Goal: Task Accomplishment & Management: Use online tool/utility

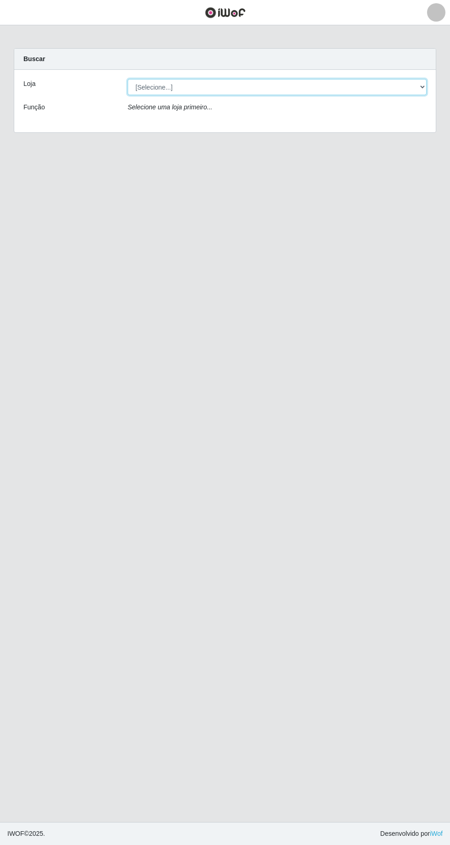
click at [415, 94] on select "[Selecione...] [GEOGRAPHIC_DATA] - [GEOGRAPHIC_DATA] - [GEOGRAPHIC_DATA] - [GEO…" at bounding box center [277, 87] width 299 height 16
click at [128, 79] on select "[Selecione...] [GEOGRAPHIC_DATA] - [GEOGRAPHIC_DATA] - [GEOGRAPHIC_DATA] - [GEO…" at bounding box center [277, 87] width 299 height 16
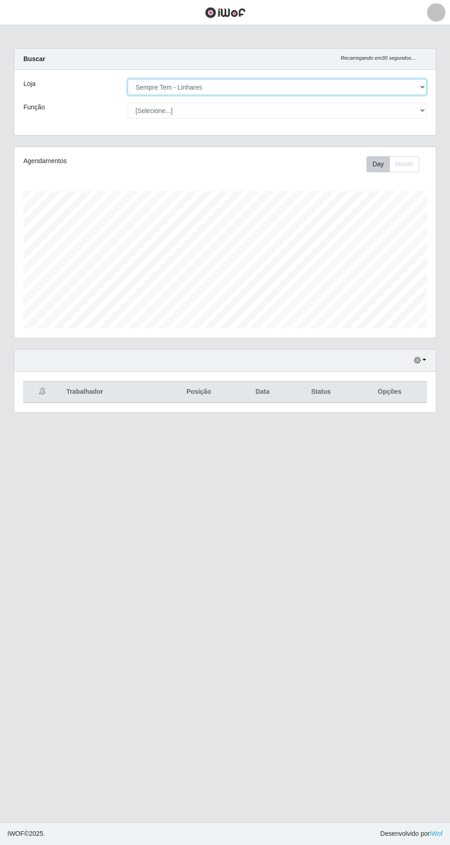
scroll to position [190, 422]
click at [415, 88] on select "[Selecione...] [GEOGRAPHIC_DATA] - [GEOGRAPHIC_DATA] - [GEOGRAPHIC_DATA] - [GEO…" at bounding box center [277, 87] width 299 height 16
select select "508"
click at [128, 79] on select "[Selecione...] [GEOGRAPHIC_DATA] - [GEOGRAPHIC_DATA] - [GEOGRAPHIC_DATA] - [GEO…" at bounding box center [277, 87] width 299 height 16
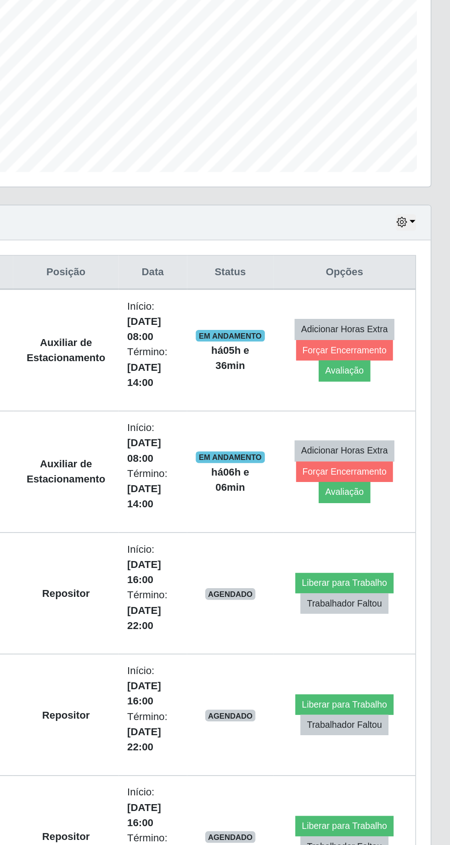
scroll to position [6, 0]
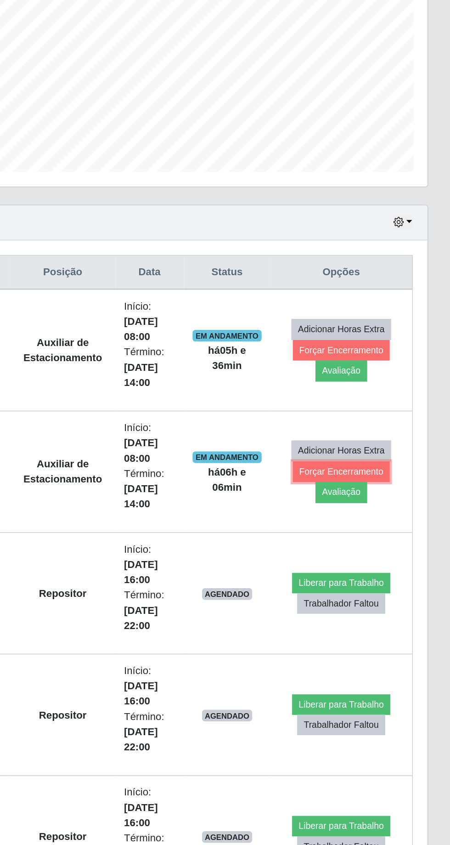
click at [357, 513] on button "Forçar Encerramento" at bounding box center [382, 511] width 62 height 13
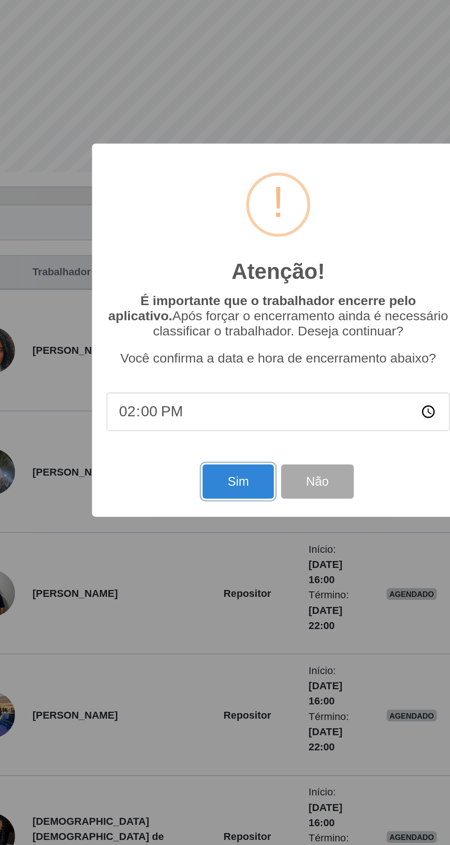
click at [197, 517] on button "Sim" at bounding box center [199, 518] width 45 height 22
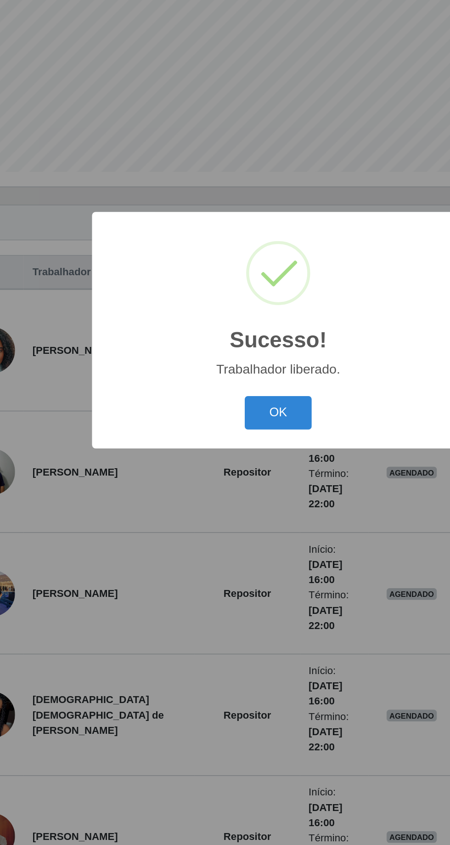
click at [235, 472] on button "OK" at bounding box center [225, 475] width 43 height 22
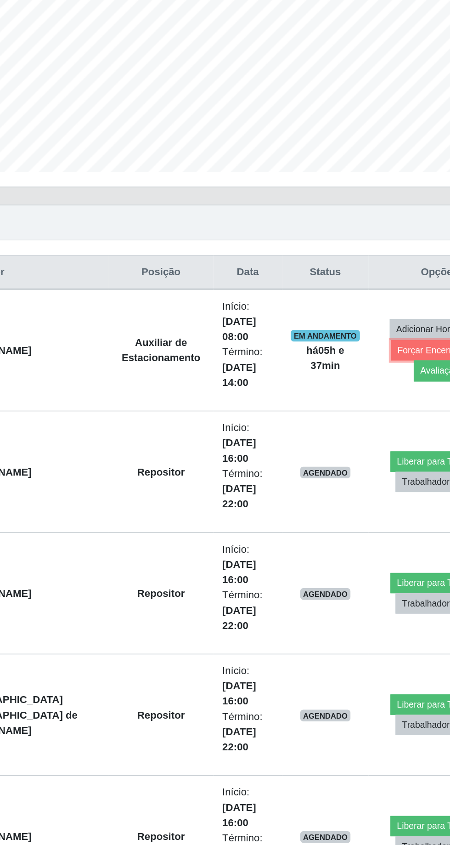
click at [351, 437] on button "Forçar Encerramento" at bounding box center [382, 435] width 62 height 13
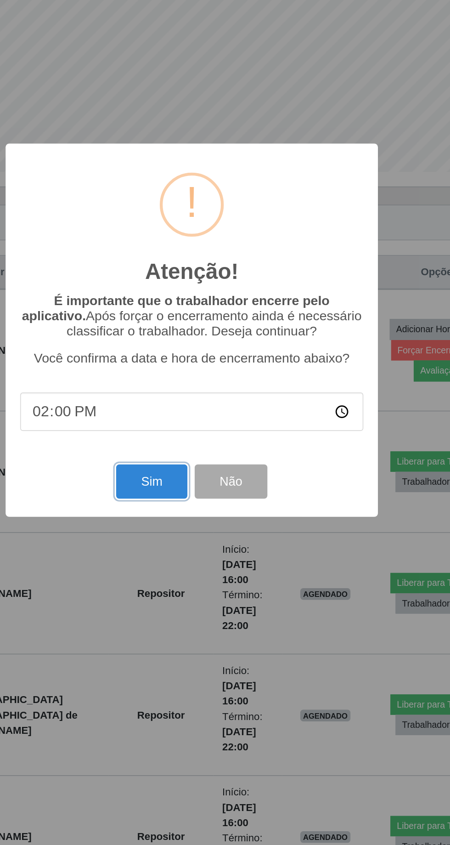
click at [189, 519] on button "Sim" at bounding box center [199, 518] width 45 height 22
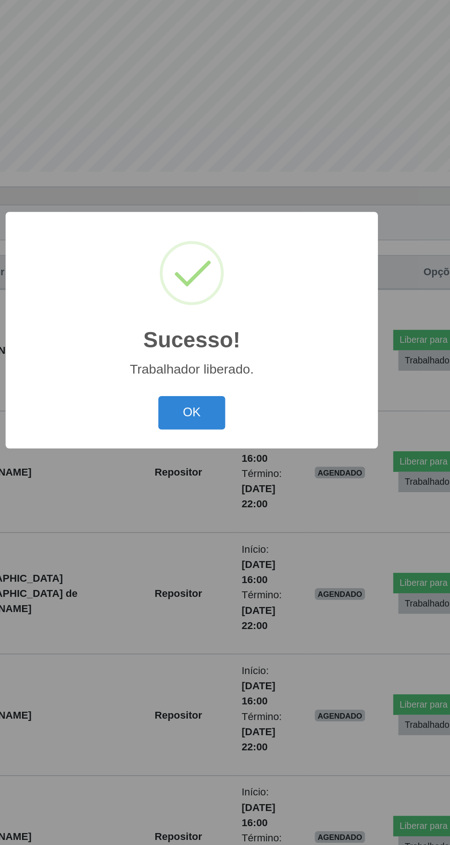
click at [238, 473] on button "OK" at bounding box center [225, 475] width 43 height 22
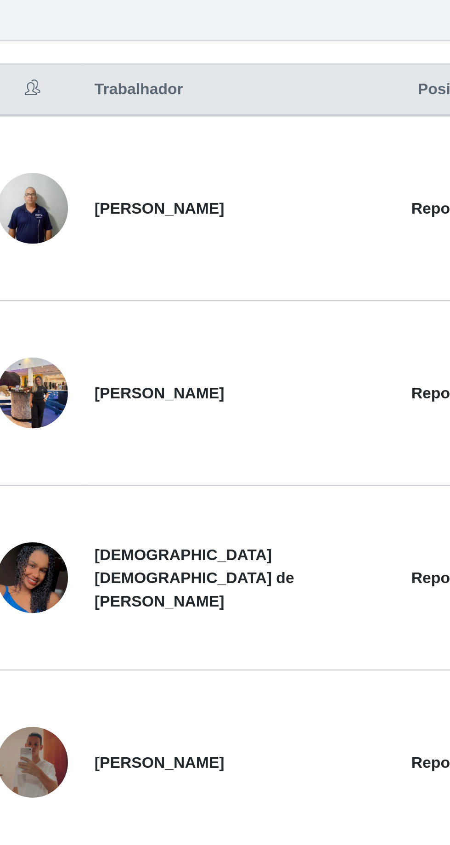
scroll to position [0, 0]
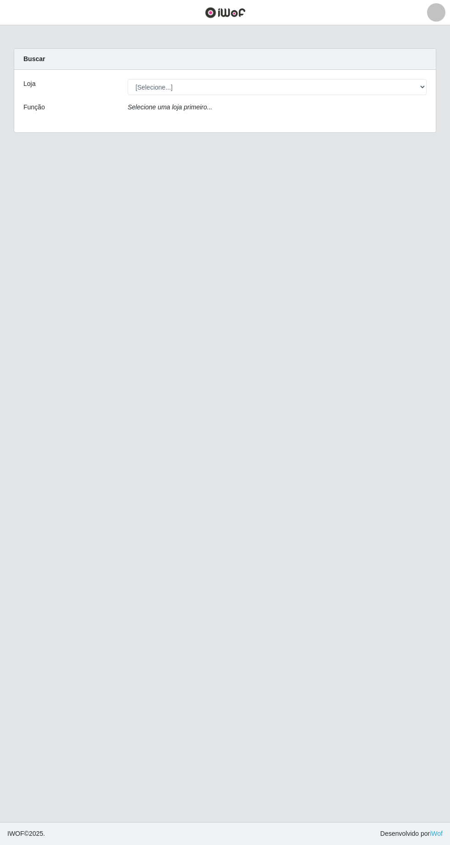
click at [49, 103] on div "Função" at bounding box center [69, 108] width 104 height 13
click at [171, 86] on select "[Selecione...] [GEOGRAPHIC_DATA] - [GEOGRAPHIC_DATA] - [GEOGRAPHIC_DATA] - [GEO…" at bounding box center [277, 87] width 299 height 16
select select "508"
click at [128, 79] on select "[Selecione...] [GEOGRAPHIC_DATA] - [GEOGRAPHIC_DATA] - [GEOGRAPHIC_DATA] - [GEO…" at bounding box center [277, 87] width 299 height 16
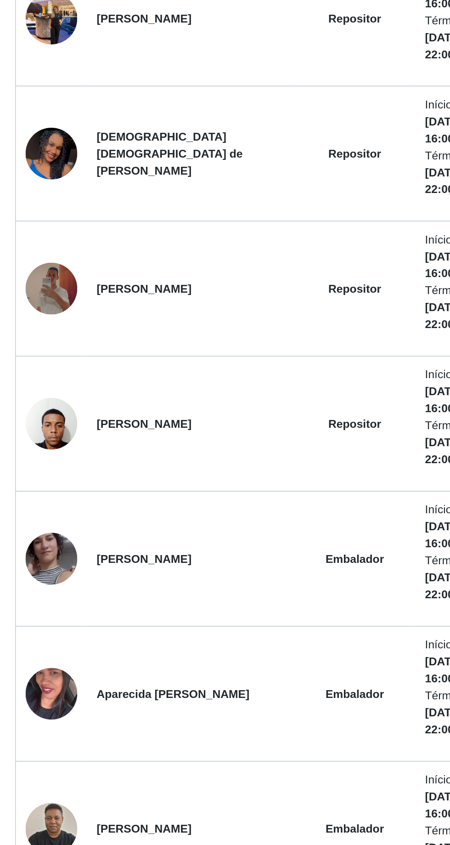
scroll to position [261, 0]
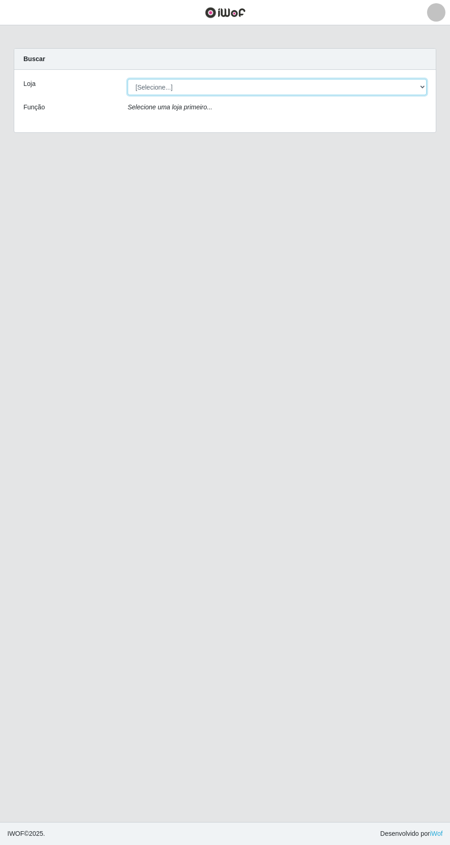
click at [264, 85] on select "[Selecione...] [GEOGRAPHIC_DATA] - [GEOGRAPHIC_DATA] - [GEOGRAPHIC_DATA] - [GEO…" at bounding box center [277, 87] width 299 height 16
select select "508"
click at [128, 79] on select "[Selecione...] [GEOGRAPHIC_DATA] - [GEOGRAPHIC_DATA] - [GEOGRAPHIC_DATA] - [GEO…" at bounding box center [277, 87] width 299 height 16
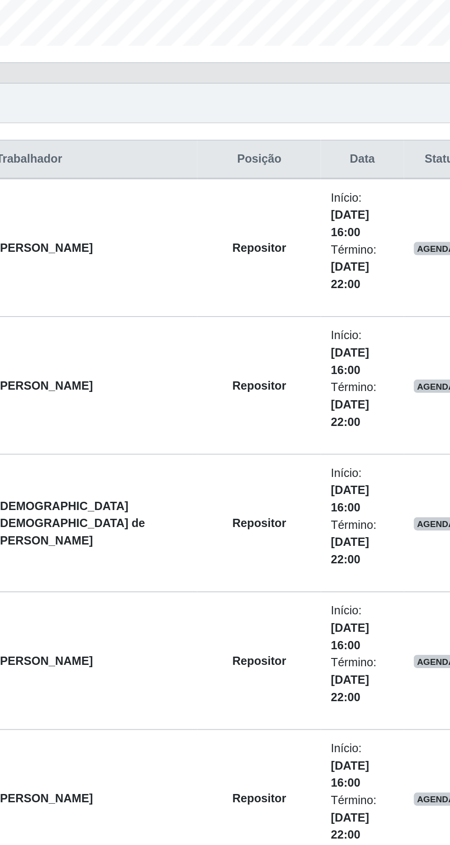
scroll to position [99, 0]
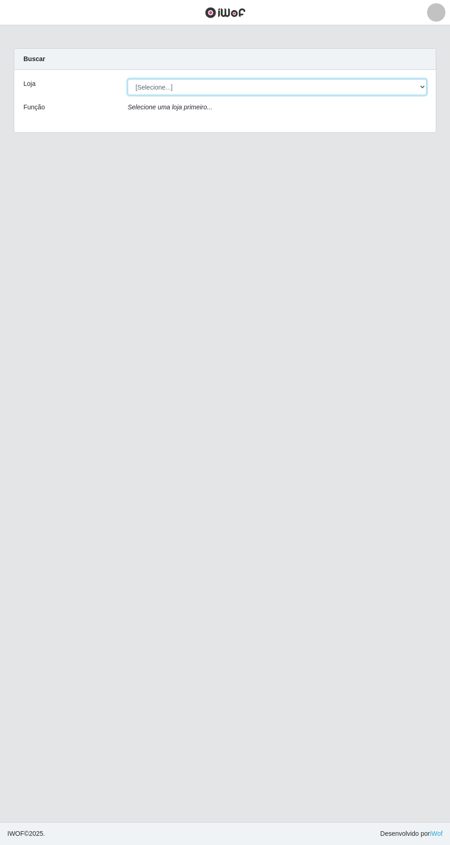
click at [170, 89] on select "[Selecione...] [GEOGRAPHIC_DATA] - [GEOGRAPHIC_DATA] - [GEOGRAPHIC_DATA] - [GEO…" at bounding box center [277, 87] width 299 height 16
select select "508"
click at [128, 79] on select "[Selecione...] [GEOGRAPHIC_DATA] - [GEOGRAPHIC_DATA] - [GEOGRAPHIC_DATA] - [GEO…" at bounding box center [277, 87] width 299 height 16
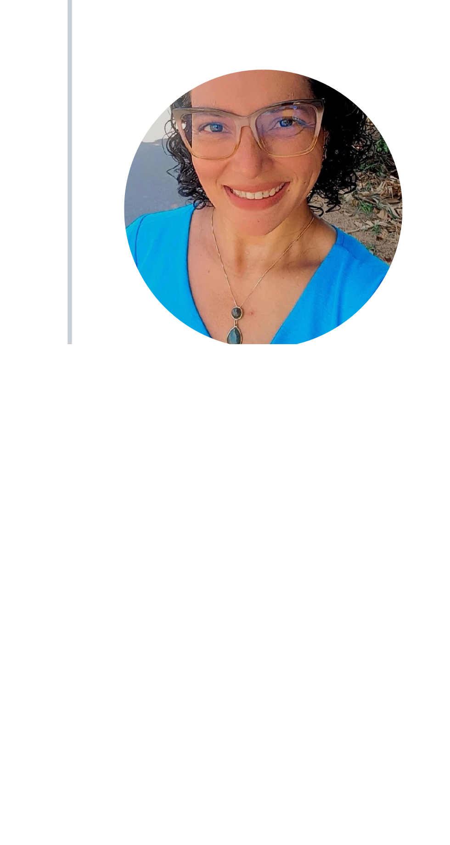
scroll to position [224, 0]
